Goal: Information Seeking & Learning: Find specific page/section

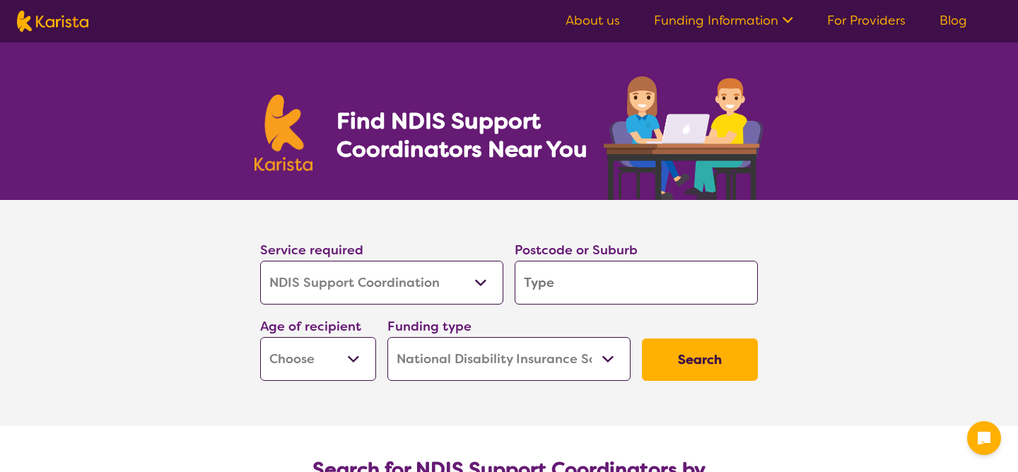
select select "NDIS Support Coordination"
select select "NDIS"
select select "NDIS Support Coordination"
select select "NDIS"
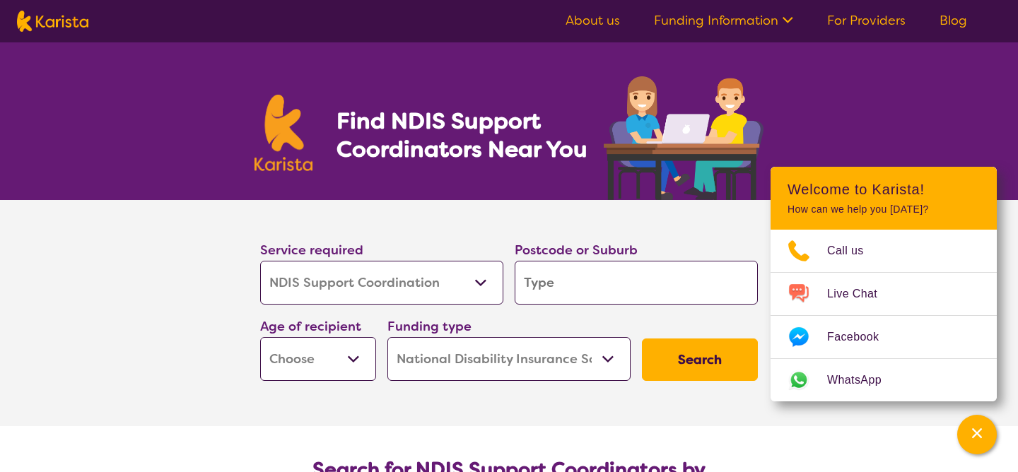
click at [339, 287] on select "Allied Health Assistant Assessment ([MEDICAL_DATA] or [MEDICAL_DATA]) Behaviour…" at bounding box center [381, 283] width 243 height 44
select select "[MEDICAL_DATA]"
click at [260, 261] on select "Allied Health Assistant Assessment ([MEDICAL_DATA] or [MEDICAL_DATA]) Behaviour…" at bounding box center [381, 283] width 243 height 44
select select "[MEDICAL_DATA]"
click at [585, 272] on input "search" at bounding box center [635, 283] width 243 height 44
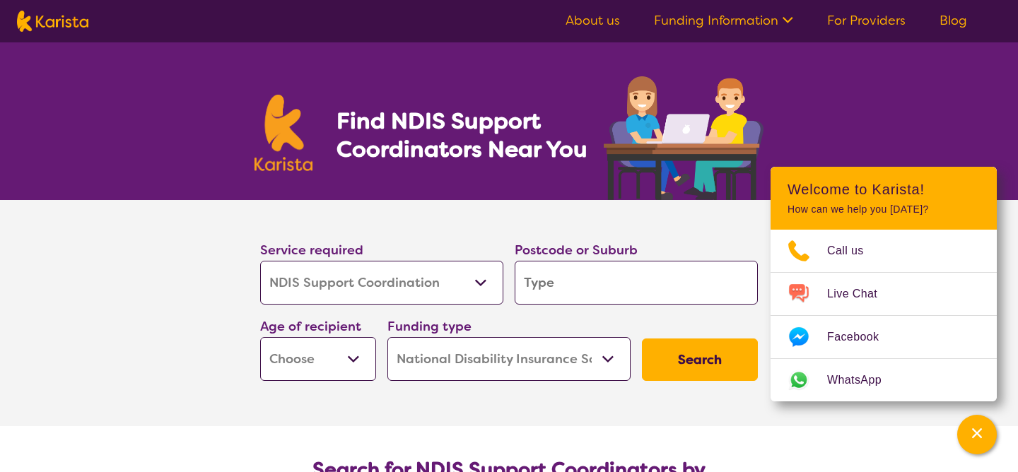
type input "4"
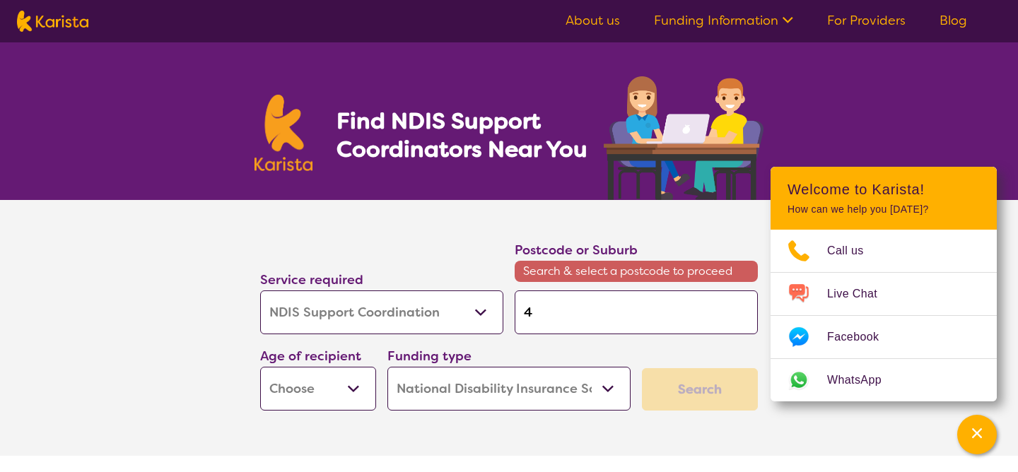
type input "40"
type input "400"
type input "4000"
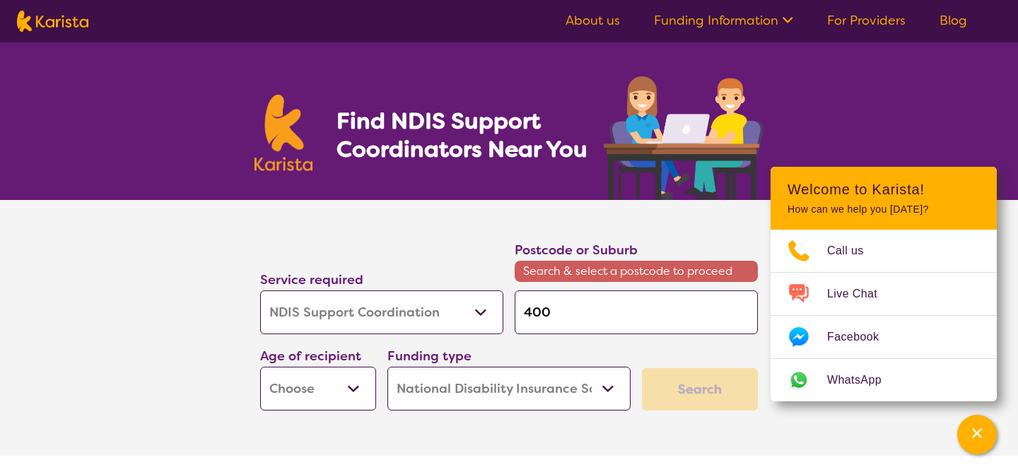
type input "4000"
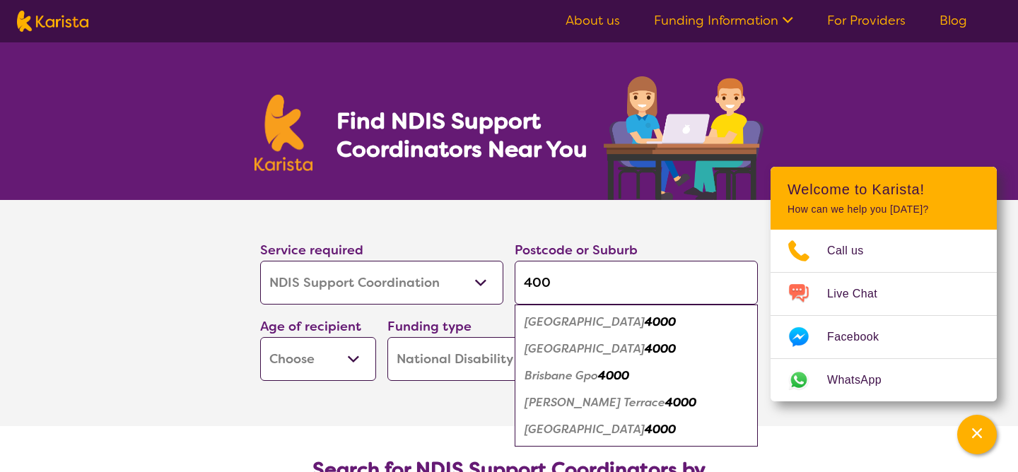
type input "400\"
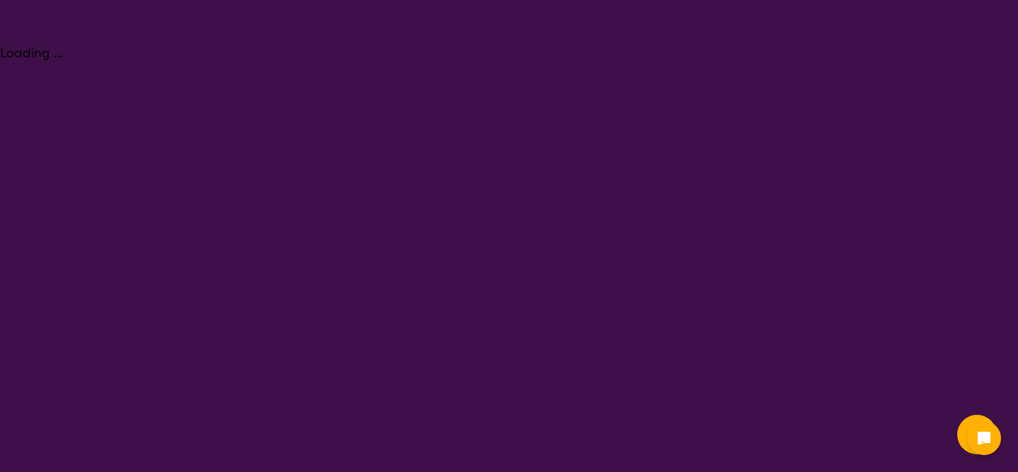
select select "NDIS Support Coordination"
select select "NDIS"
select select "NDIS Support Coordination"
select select "NDIS"
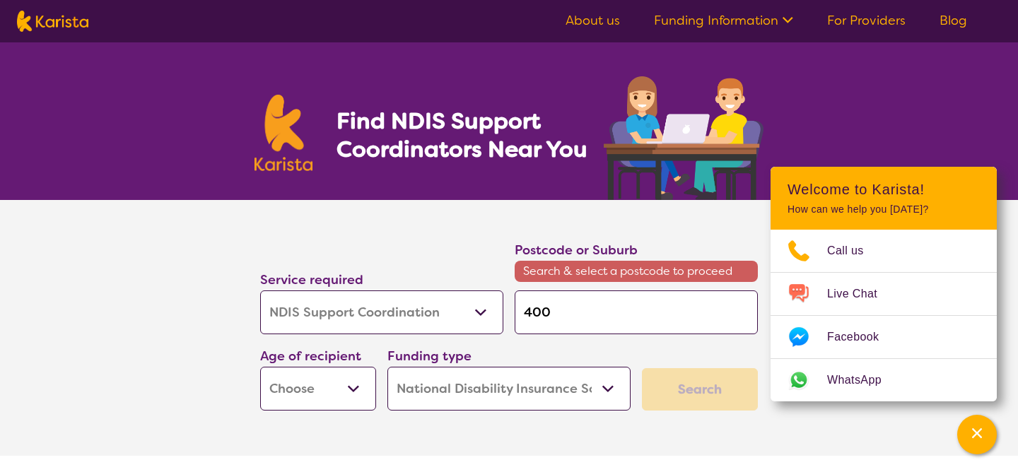
click at [375, 308] on select "Allied Health Assistant Assessment ([MEDICAL_DATA] or [MEDICAL_DATA]) Behaviour…" at bounding box center [381, 312] width 243 height 44
select select "[MEDICAL_DATA]"
click at [260, 290] on select "Allied Health Assistant Assessment ([MEDICAL_DATA] or [MEDICAL_DATA]) Behaviour…" at bounding box center [381, 312] width 243 height 44
select select "[MEDICAL_DATA]"
click at [524, 311] on input "400" at bounding box center [635, 312] width 243 height 44
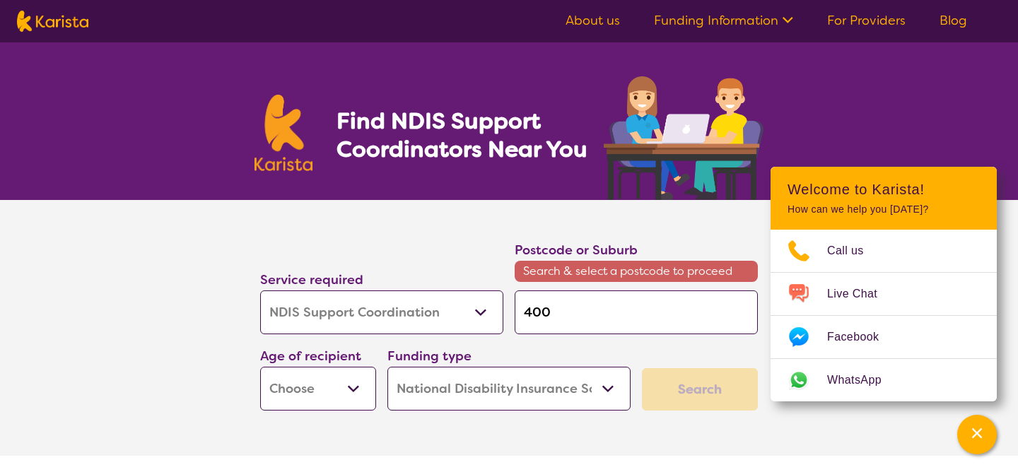
click at [524, 311] on input "400" at bounding box center [635, 312] width 243 height 44
type input "f"
type input "fo"
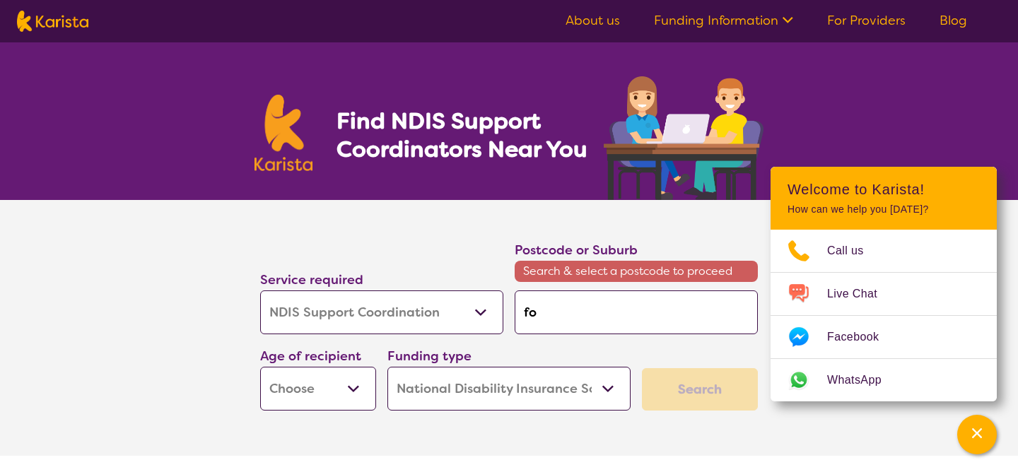
type input "for"
type input "fore"
type input "fores"
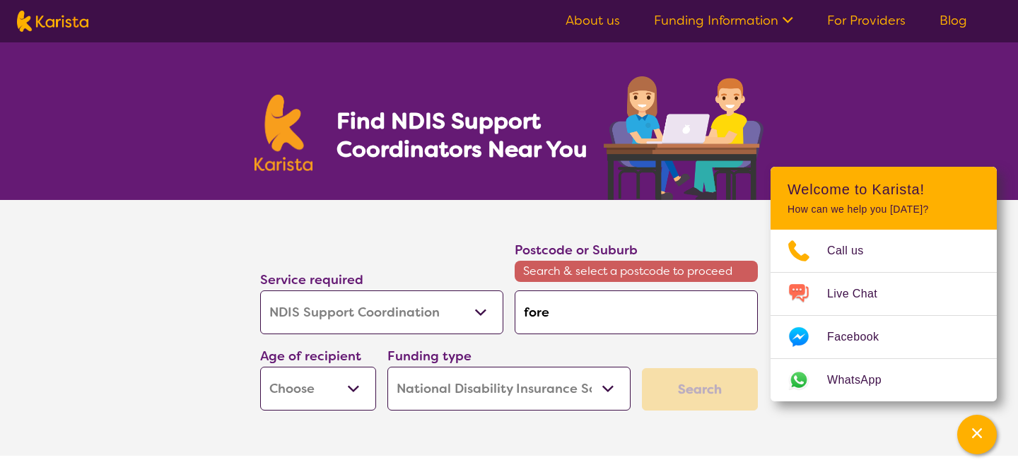
type input "fores"
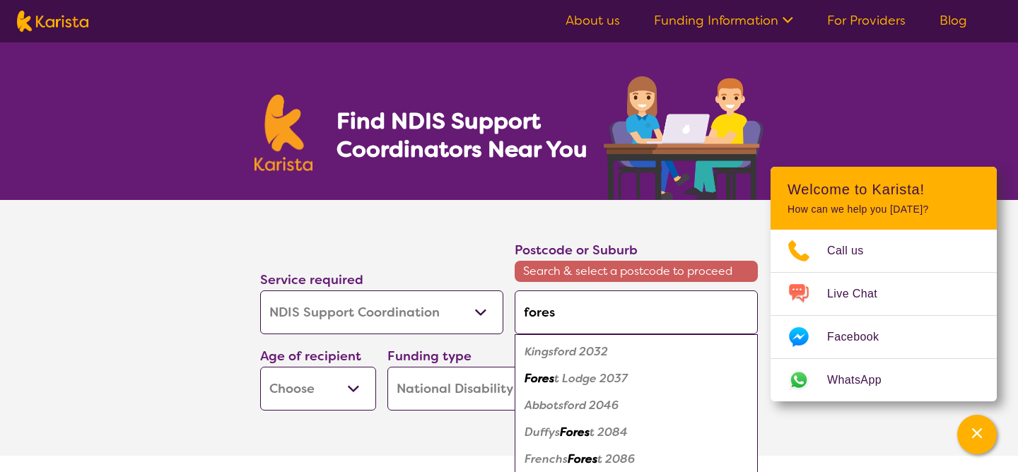
type input "forest"
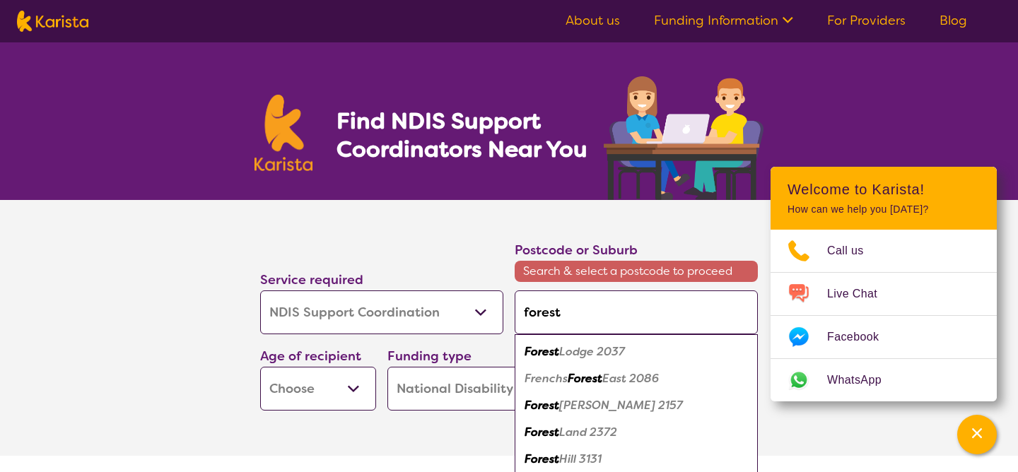
type input "forest l"
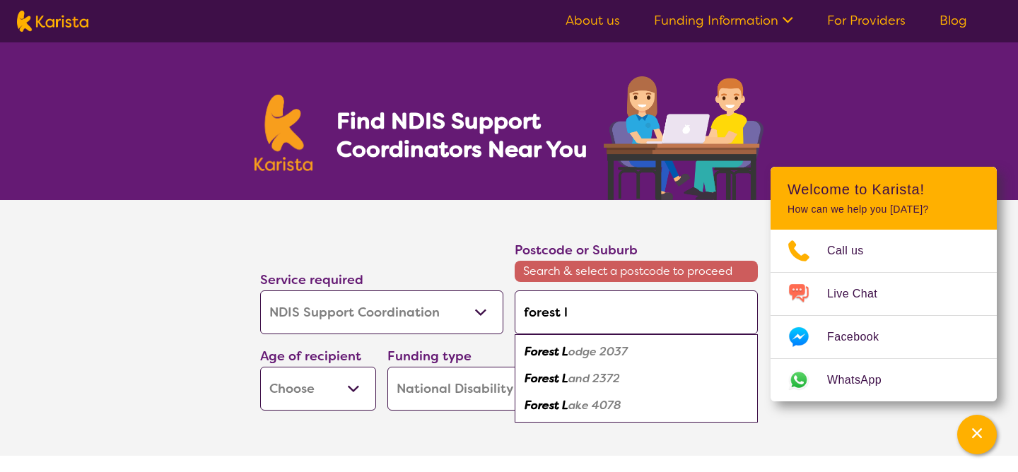
type input "forest la"
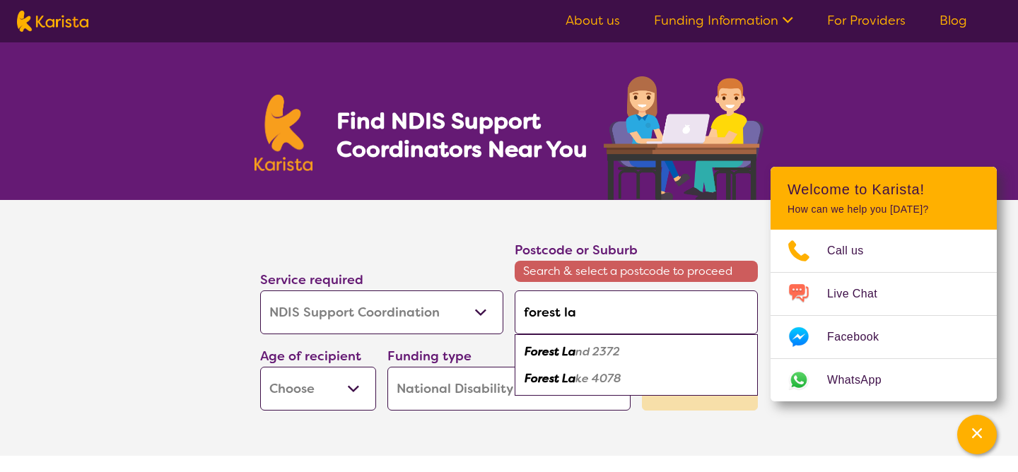
click at [596, 379] on em "ke 4078" at bounding box center [598, 378] width 46 height 15
type input "4078"
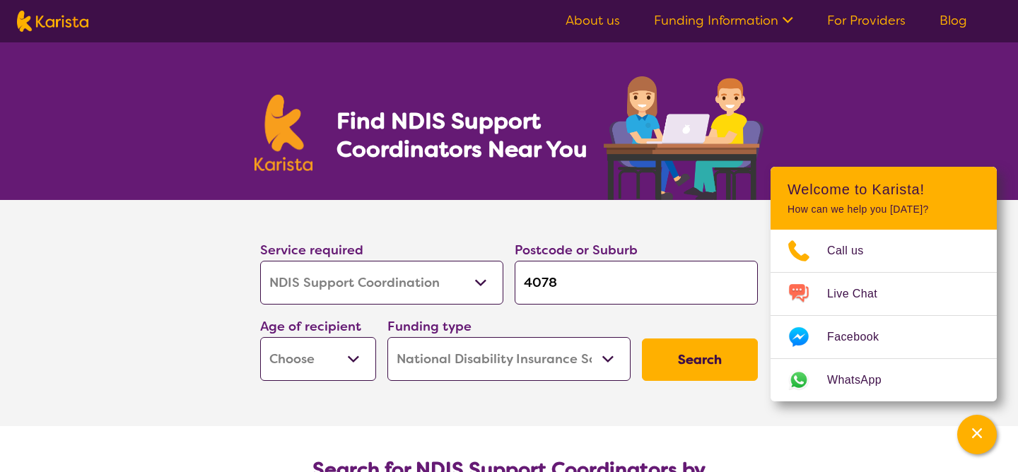
click at [357, 360] on select "Early Childhood - 0 to 9 Child - 10 to 11 Adolescent - 12 to 17 Adult - 18 to 6…" at bounding box center [318, 359] width 116 height 44
select select "AD"
click at [260, 337] on select "Early Childhood - 0 to 9 Child - 10 to 11 Adolescent - 12 to 17 Adult - 18 to 6…" at bounding box center [318, 359] width 116 height 44
select select "AD"
click at [538, 367] on select "Home Care Package (HCP) National Disability Insurance Scheme (NDIS) I don't know" at bounding box center [508, 359] width 243 height 44
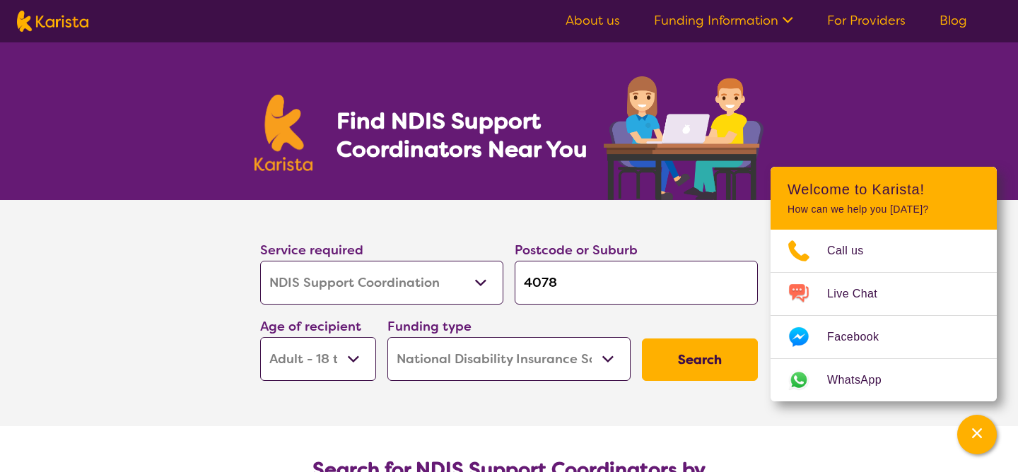
click at [387, 337] on select "Home Care Package (HCP) National Disability Insurance Scheme (NDIS) I don't know" at bounding box center [508, 359] width 243 height 44
click at [673, 358] on button "Search" at bounding box center [700, 359] width 116 height 42
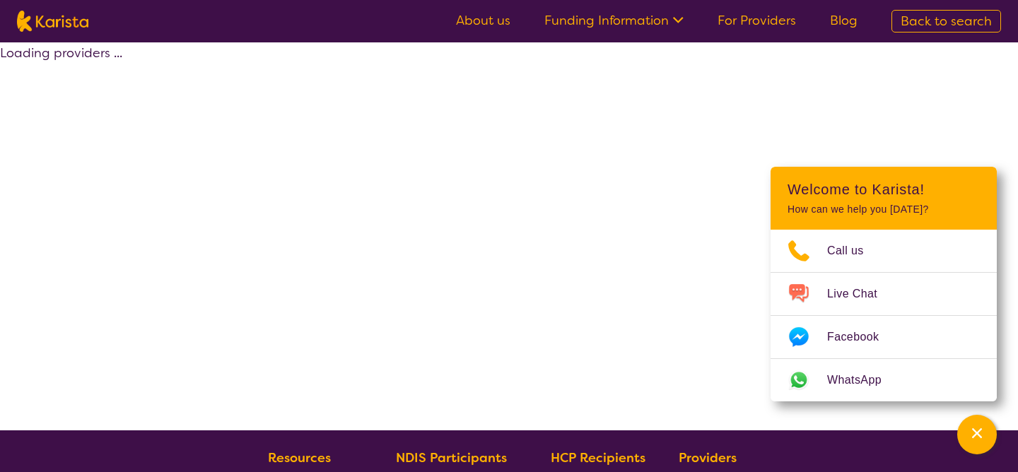
select select "by_score"
